Goal: Task Accomplishment & Management: Use online tool/utility

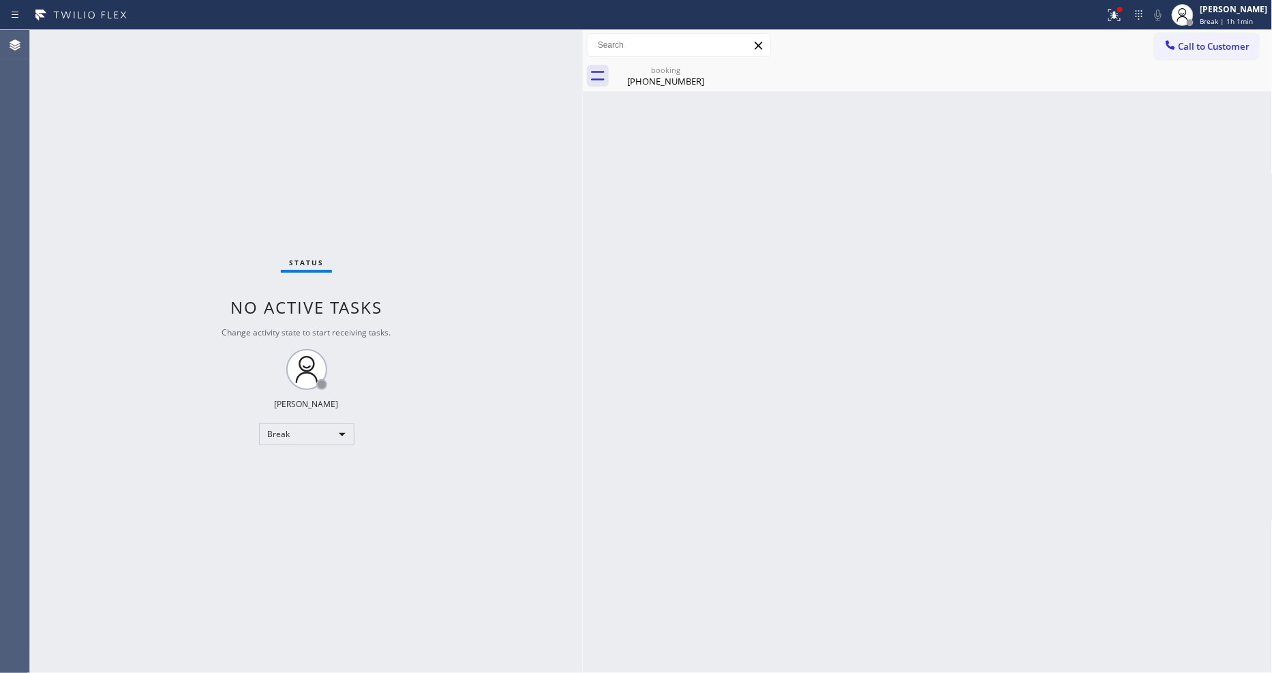
click at [1236, 22] on span "Break | 1h 1min" at bounding box center [1226, 21] width 53 height 10
click at [1181, 69] on button "Available" at bounding box center [1204, 72] width 136 height 18
click at [1119, 12] on icon at bounding box center [1114, 15] width 16 height 16
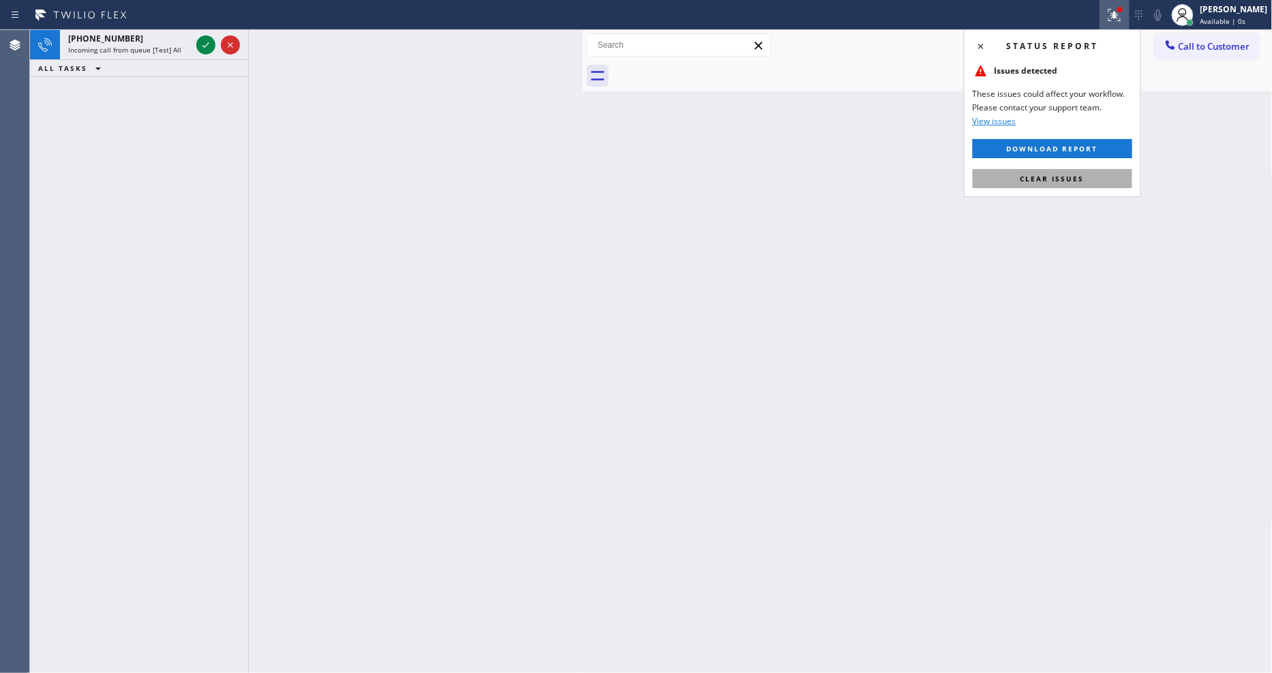
click at [1057, 185] on button "Clear issues" at bounding box center [1053, 178] width 160 height 19
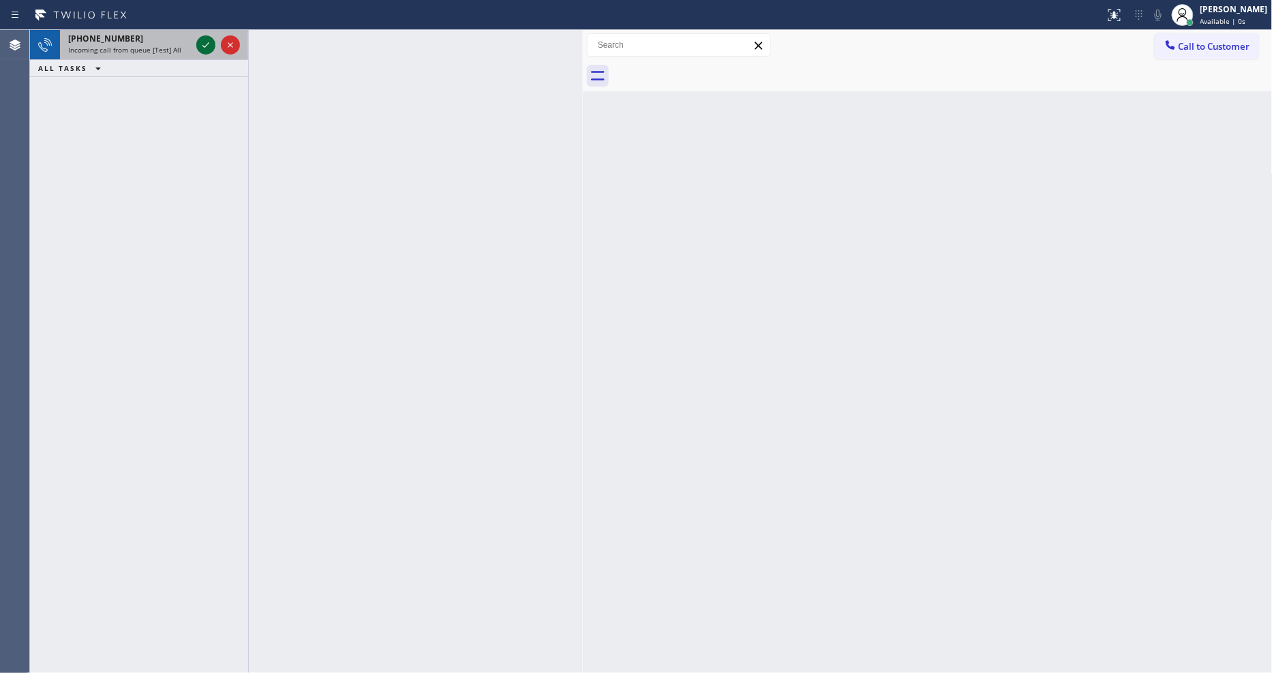
click at [207, 46] on icon at bounding box center [206, 45] width 16 height 16
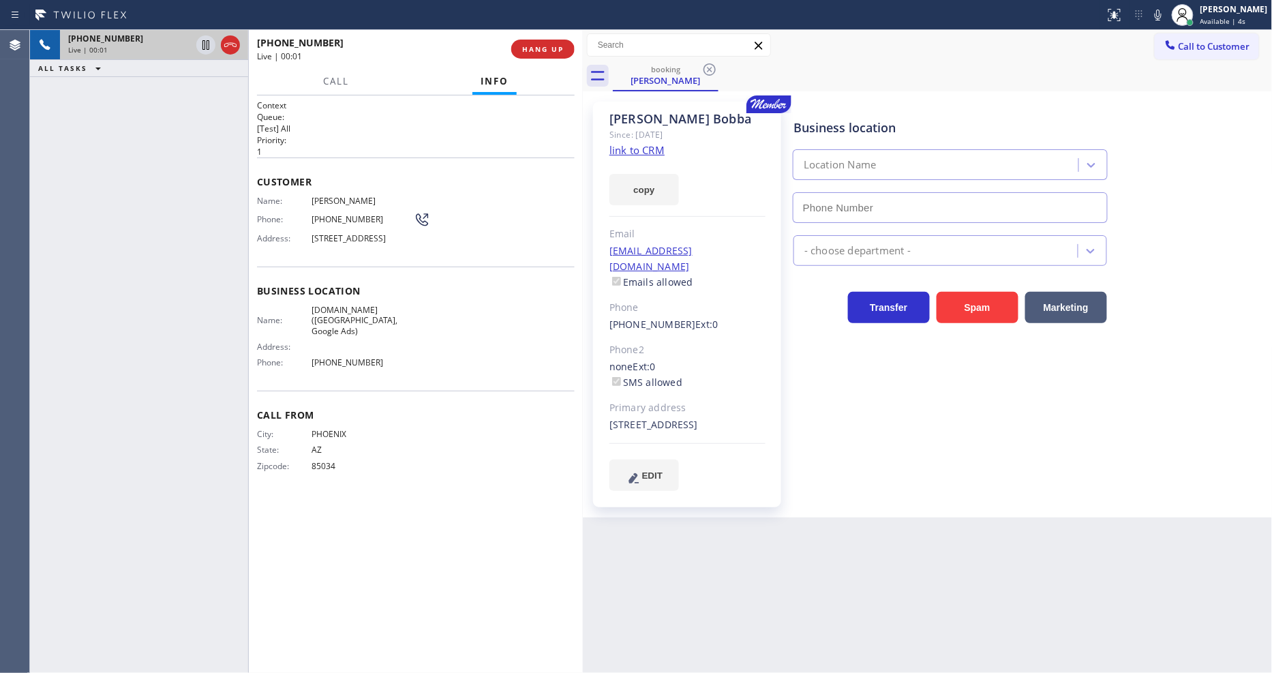
type input "[PHONE_NUMBER]"
click at [650, 153] on link "link to CRM" at bounding box center [636, 150] width 55 height 14
click at [1166, 14] on icon at bounding box center [1158, 15] width 16 height 16
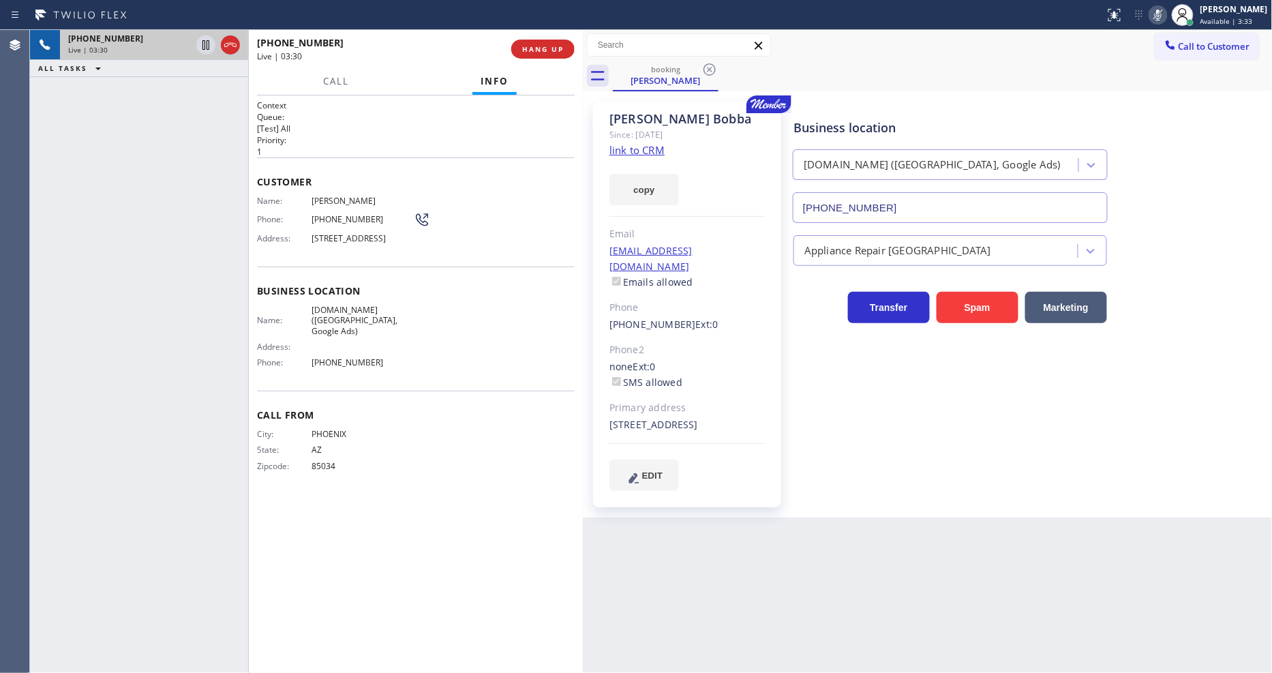
click at [1166, 14] on icon at bounding box center [1158, 15] width 16 height 16
click at [1166, 12] on icon at bounding box center [1158, 15] width 16 height 16
click at [1162, 12] on icon at bounding box center [1158, 15] width 7 height 11
drag, startPoint x: 1221, startPoint y: 110, endPoint x: 1044, endPoint y: 14, distance: 201.0
click at [1221, 110] on div "Business location [DOMAIN_NAME] ([GEOGRAPHIC_DATA], Google Ads) [PHONE_NUMBER]" at bounding box center [1030, 161] width 479 height 123
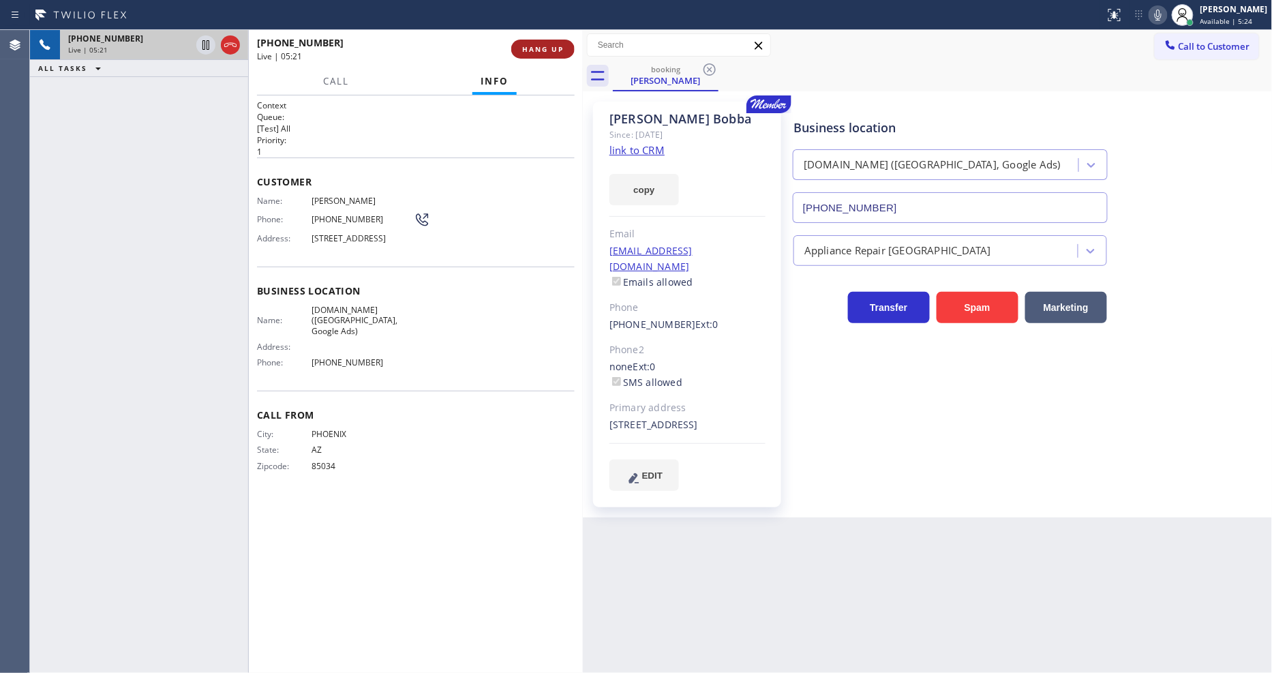
click at [522, 50] on button "HANG UP" at bounding box center [542, 49] width 63 height 19
click at [527, 46] on span "COMPLETE" at bounding box center [540, 49] width 47 height 10
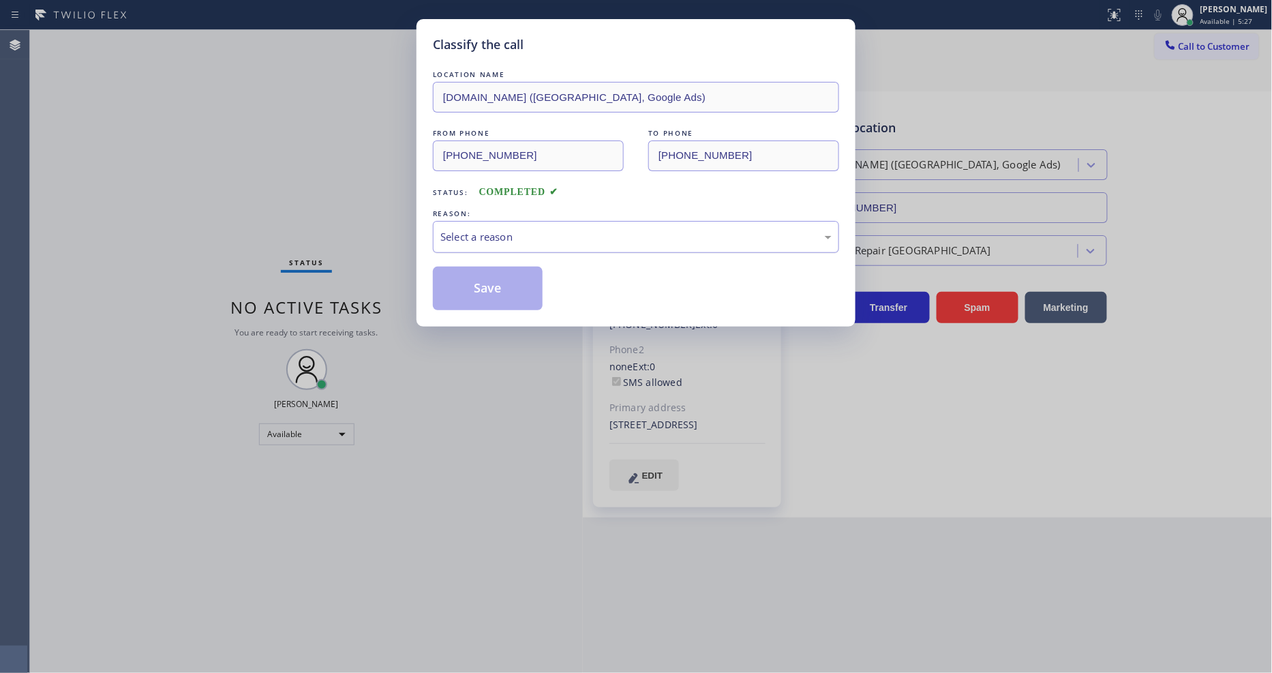
click at [470, 229] on div "Select a reason" at bounding box center [635, 237] width 391 height 16
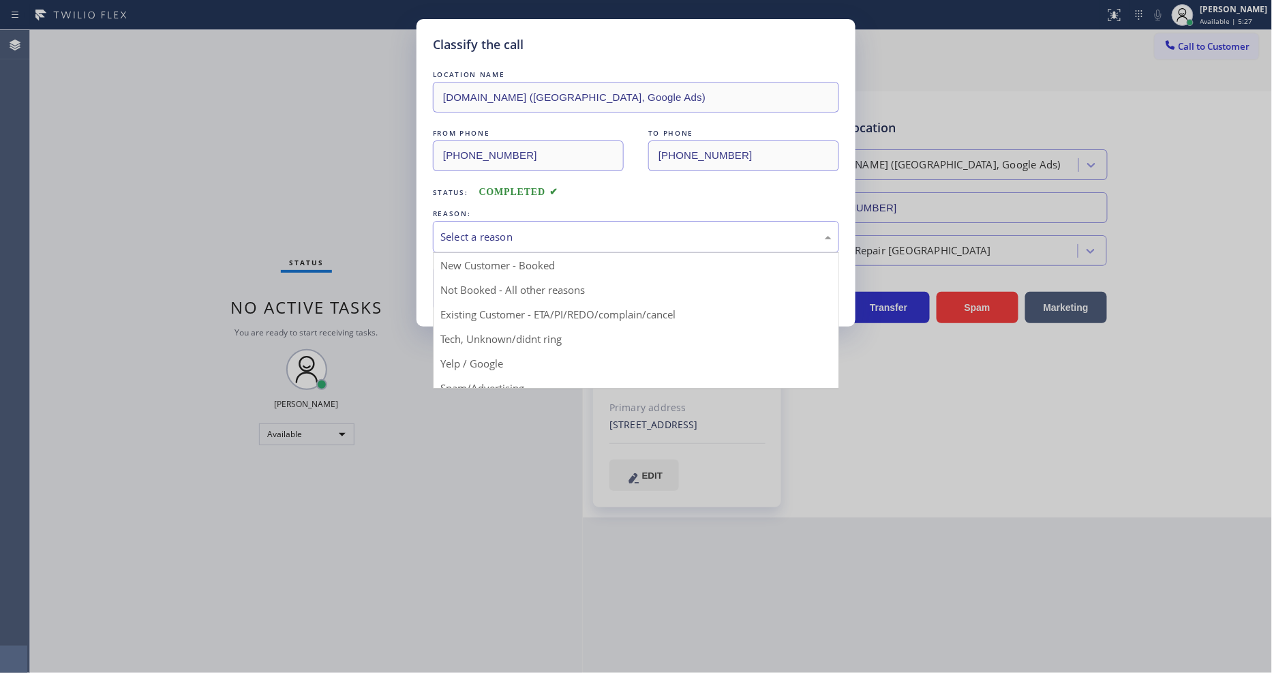
drag, startPoint x: 474, startPoint y: 305, endPoint x: 472, endPoint y: 279, distance: 25.3
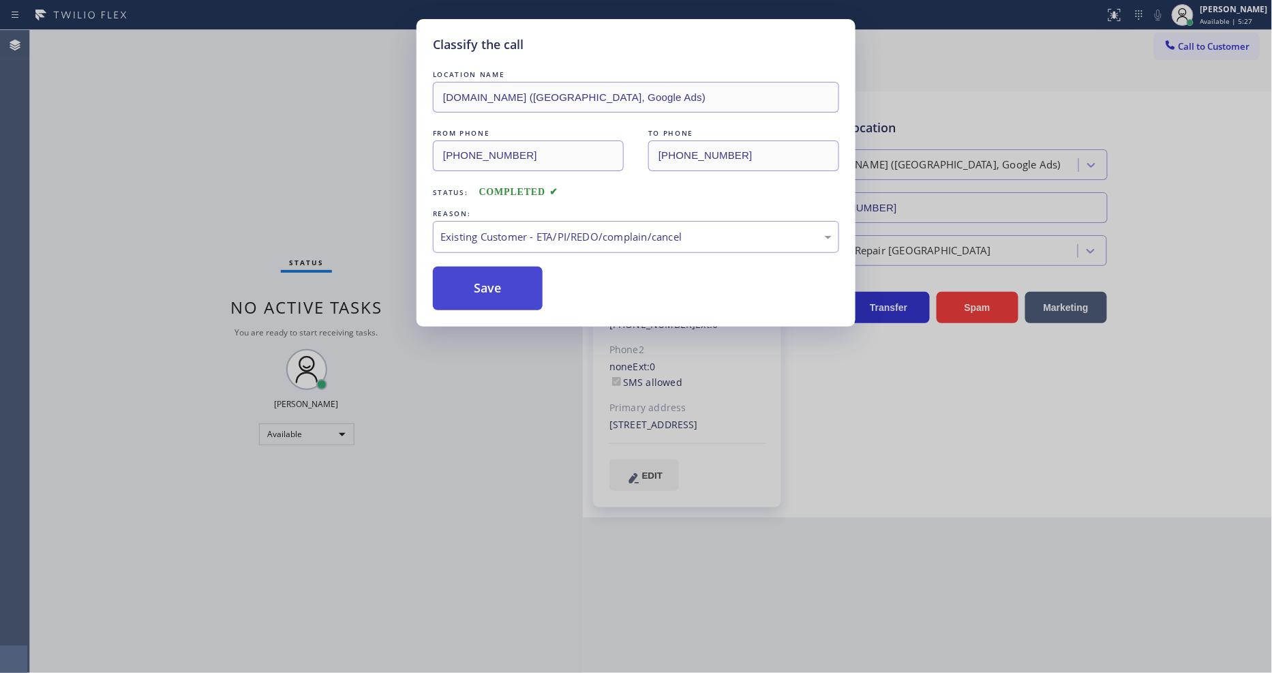
click at [472, 277] on button "Save" at bounding box center [488, 289] width 110 height 44
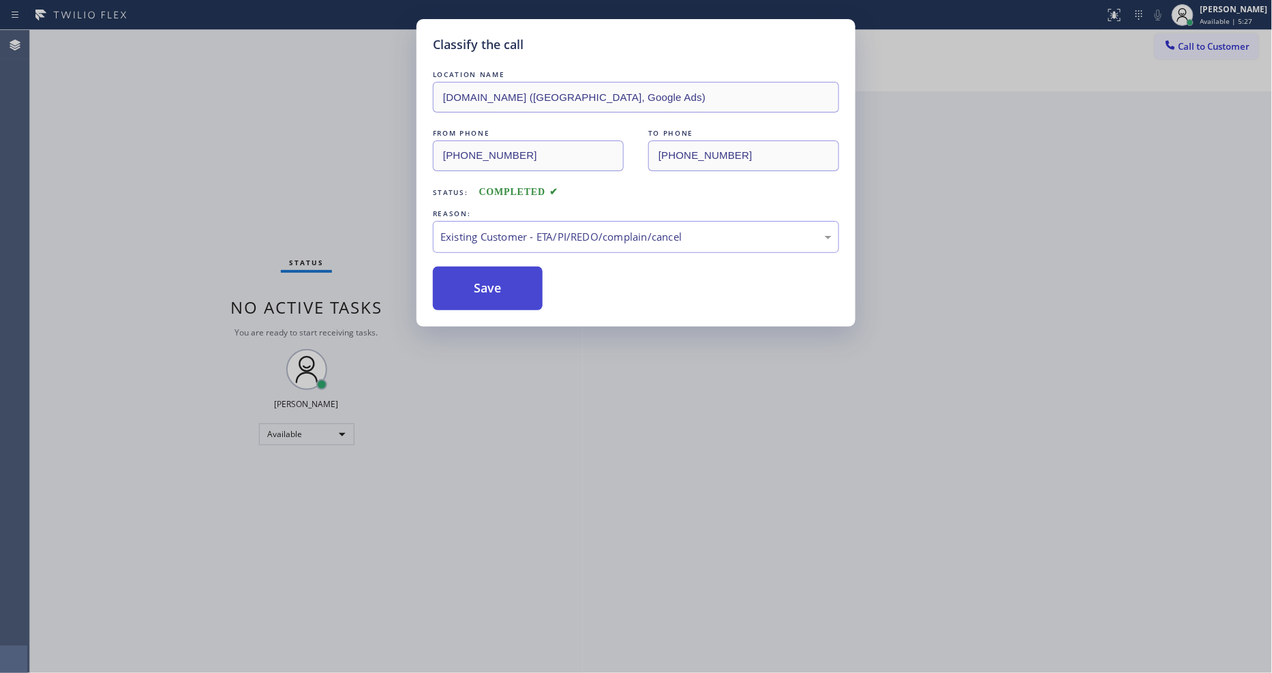
click at [472, 276] on button "Save" at bounding box center [488, 289] width 110 height 44
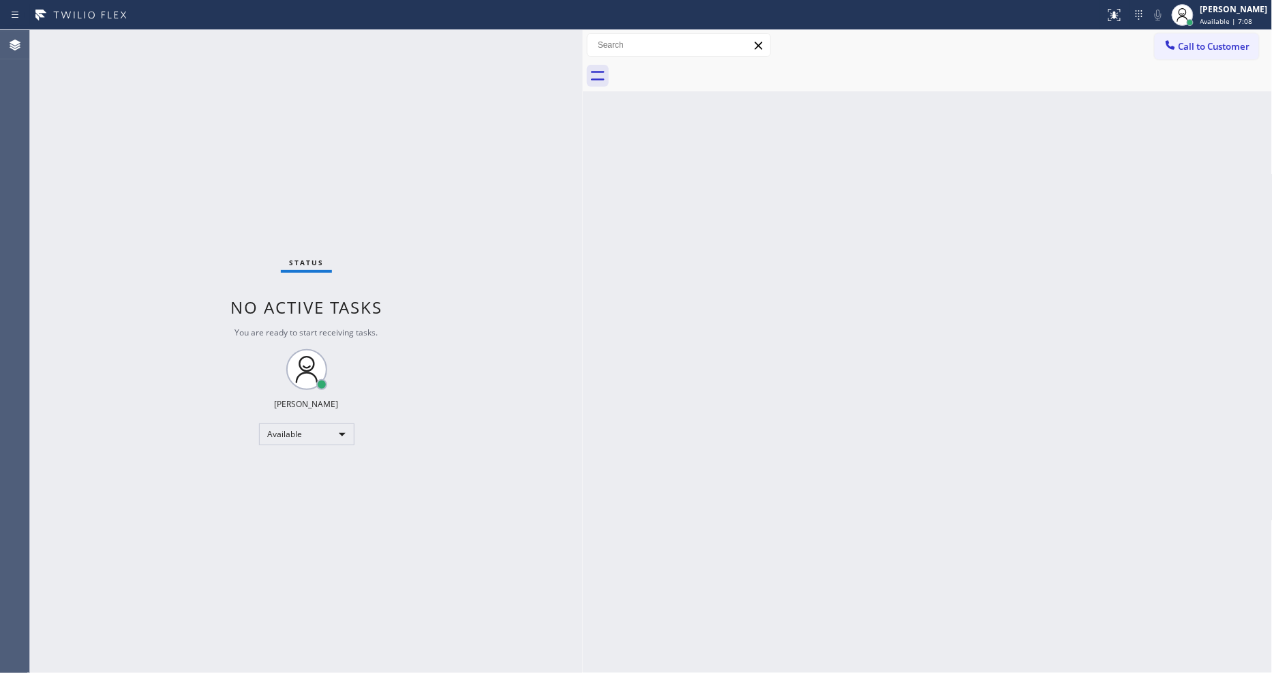
drag, startPoint x: 1247, startPoint y: 14, endPoint x: 1191, endPoint y: 51, distance: 66.9
click at [1245, 14] on div "[PERSON_NAME]" at bounding box center [1233, 9] width 67 height 12
click at [1171, 84] on button "Unavailable" at bounding box center [1204, 90] width 136 height 18
